Goal: Transaction & Acquisition: Purchase product/service

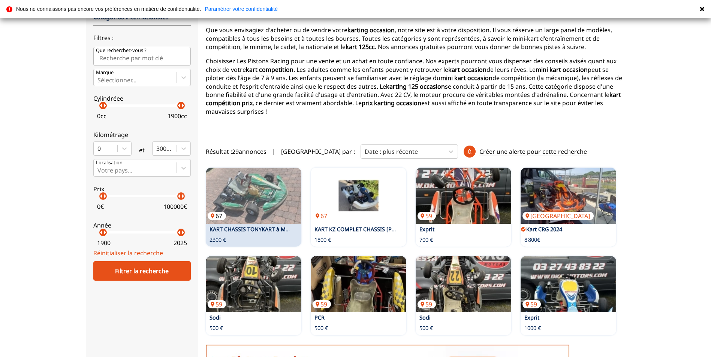
scroll to position [75, 0]
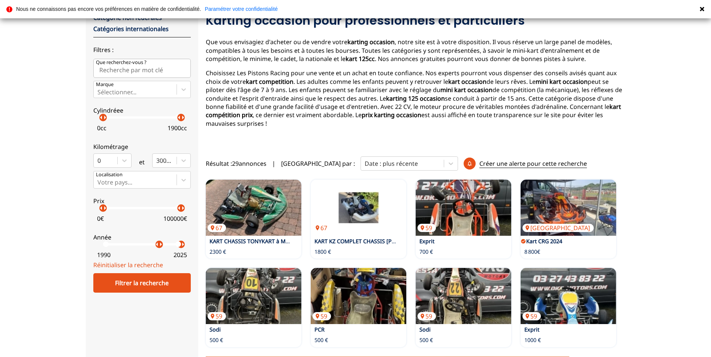
drag, startPoint x: 103, startPoint y: 248, endPoint x: 159, endPoint y: 258, distance: 57.4
click at [159, 258] on label "Année arrow_left arrow_right arrow_left arrow_right 1990 2025" at bounding box center [141, 244] width 97 height 33
click at [157, 285] on div "Filtrer la recherche" at bounding box center [141, 283] width 97 height 19
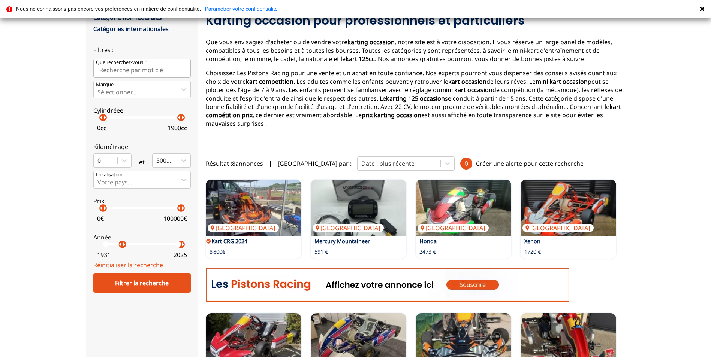
drag, startPoint x: 135, startPoint y: 249, endPoint x: 10, endPoint y: 245, distance: 125.6
click at [25, 245] on div "Accueil Kart close Autres catégories Catégorie fédérales Catégorie non fédérale…" at bounding box center [355, 222] width 711 height 498
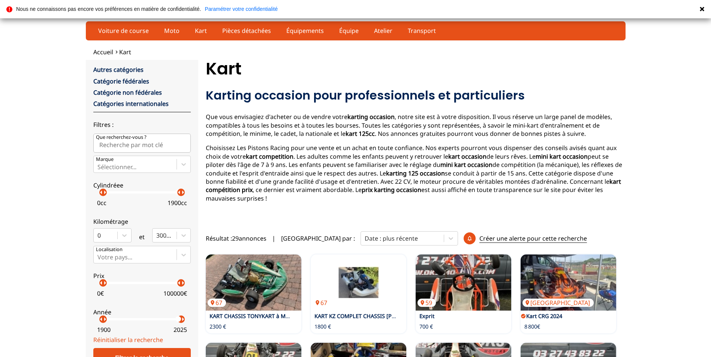
click at [137, 145] on input "Que recherchez-vous ?" at bounding box center [141, 143] width 97 height 19
type input "kart cross"
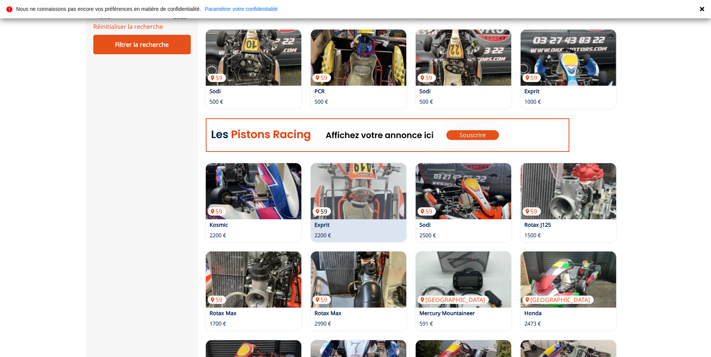
scroll to position [337, 0]
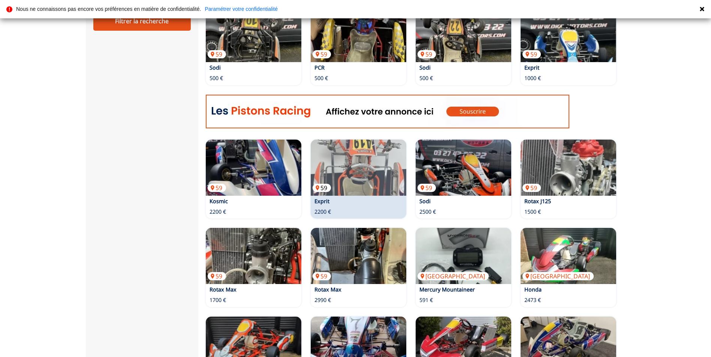
click at [323, 187] on p "59" at bounding box center [322, 188] width 18 height 8
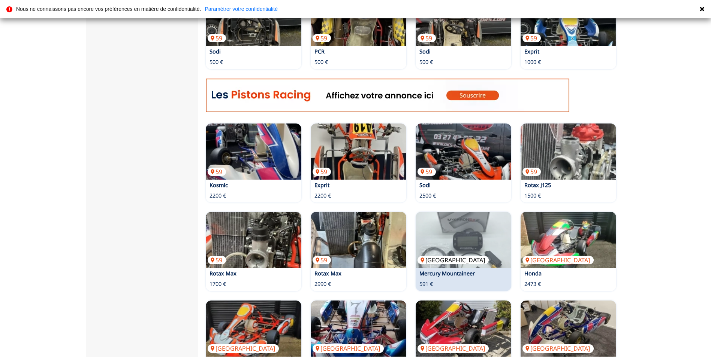
scroll to position [262, 0]
